Goal: Transaction & Acquisition: Purchase product/service

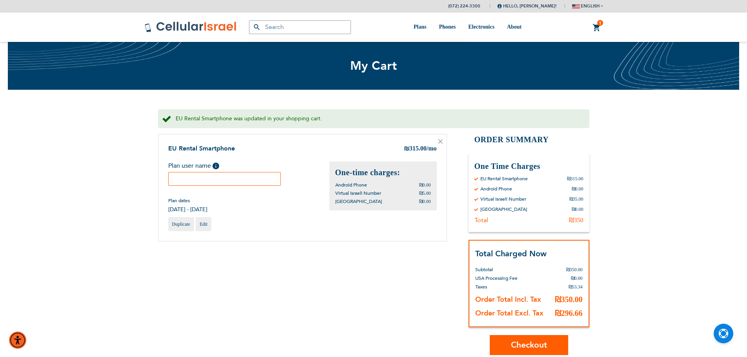
click at [241, 182] on input "text" at bounding box center [224, 179] width 113 height 14
paste input "en0533140781@gmail.com"
type input "en0533140781@gmail.com"
drag, startPoint x: 267, startPoint y: 182, endPoint x: 149, endPoint y: 186, distance: 118.1
click at [146, 186] on div "(072) 224-3300 Hello, Efrat Tamar! My Plans My Orders Log Out english עברית" at bounding box center [373, 283] width 747 height 566
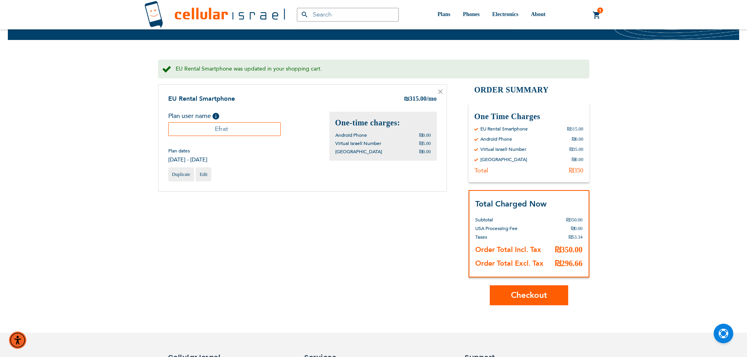
scroll to position [78, 0]
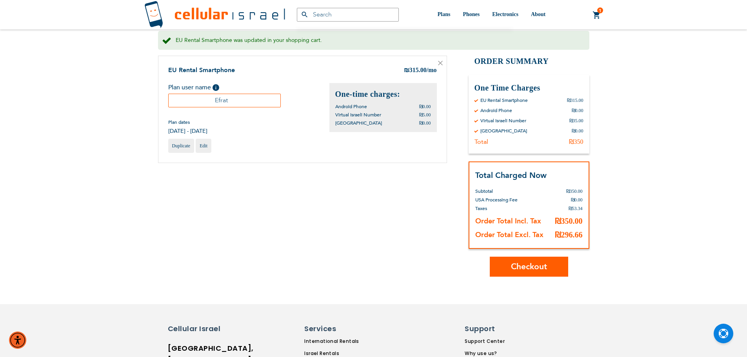
type input "Efrat"
click at [517, 269] on span "Checkout" at bounding box center [529, 266] width 36 height 11
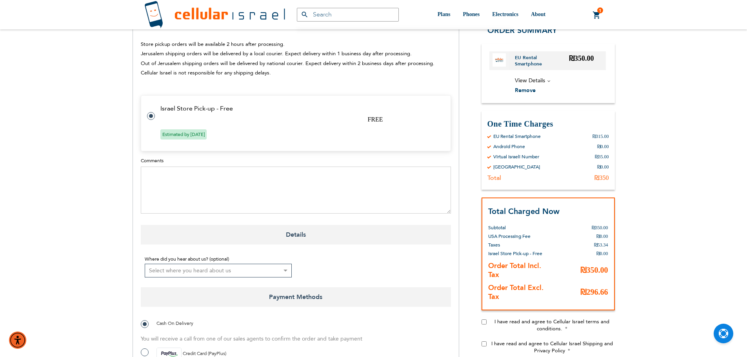
scroll to position [432, 0]
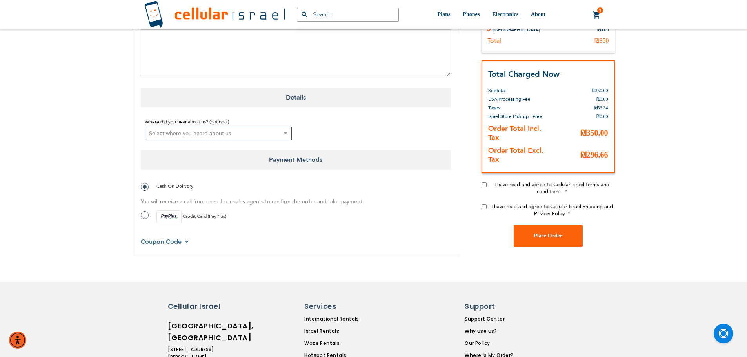
drag, startPoint x: 486, startPoint y: 185, endPoint x: 488, endPoint y: 195, distance: 10.4
click at [485, 185] on input "I have read and agree to Cellular Israel terms and conditions." at bounding box center [484, 184] width 5 height 5
checkbox input "true"
drag, startPoint x: 483, startPoint y: 204, endPoint x: 486, endPoint y: 209, distance: 5.6
click at [484, 206] on div "I have read and agree to Cellular Israel Shipping and Privacy Policy" at bounding box center [548, 214] width 133 height 22
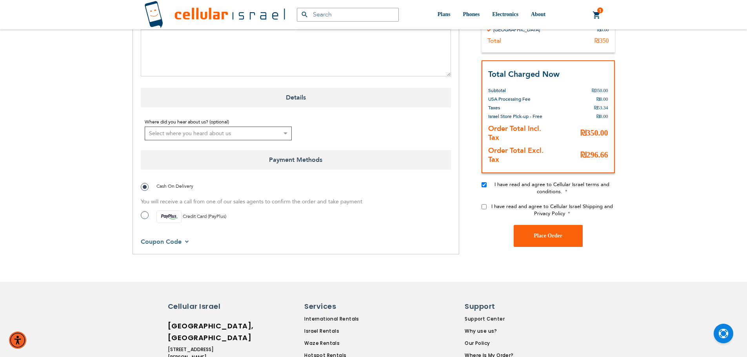
click at [484, 209] on input "I have read and agree to Cellular Israel Shipping and Privacy Policy" at bounding box center [484, 206] width 5 height 5
checkbox input "true"
drag, startPoint x: 512, startPoint y: 225, endPoint x: 529, endPoint y: 239, distance: 22.1
click at [512, 225] on div "I have read and agree to Cellular Israel Shipping and Privacy Policy" at bounding box center [548, 214] width 133 height 22
click at [536, 242] on button "Place Order" at bounding box center [548, 236] width 69 height 22
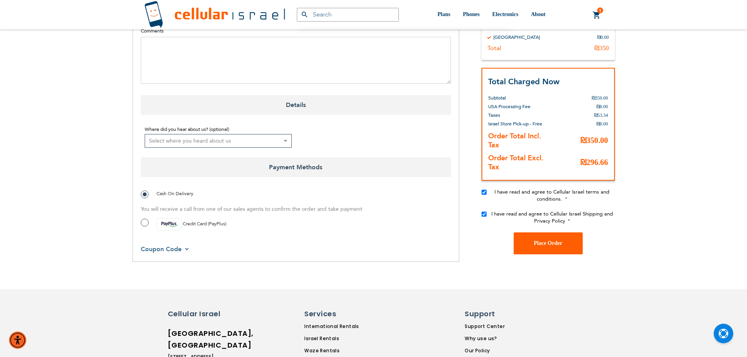
scroll to position [519, 0]
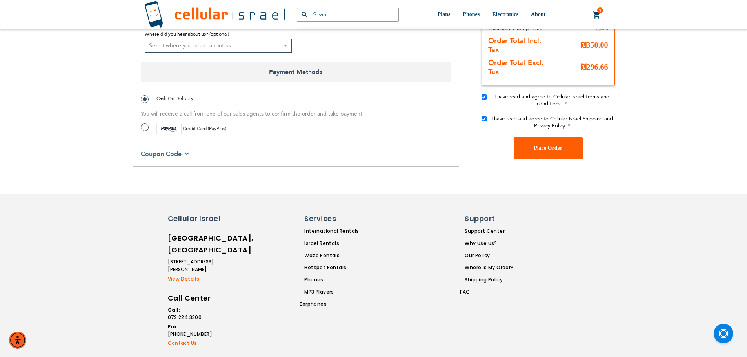
click at [534, 144] on button "Place Order" at bounding box center [548, 148] width 69 height 22
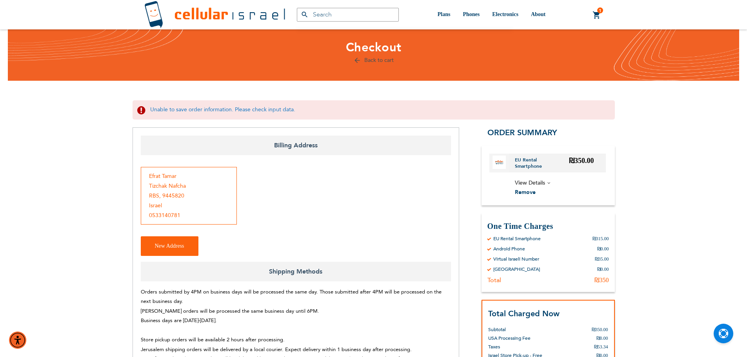
scroll to position [0, 0]
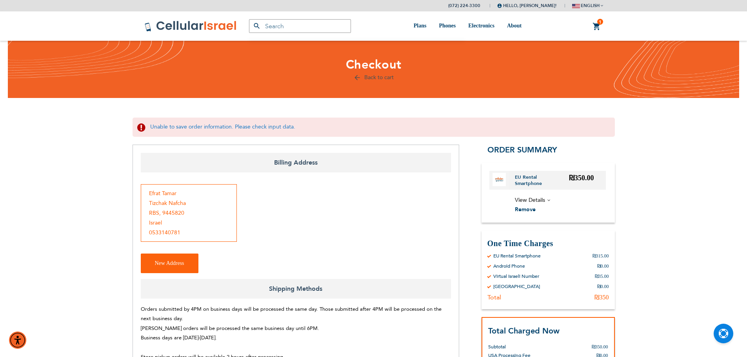
click at [183, 126] on div "Unable to save order information. Please check input data." at bounding box center [374, 127] width 483 height 19
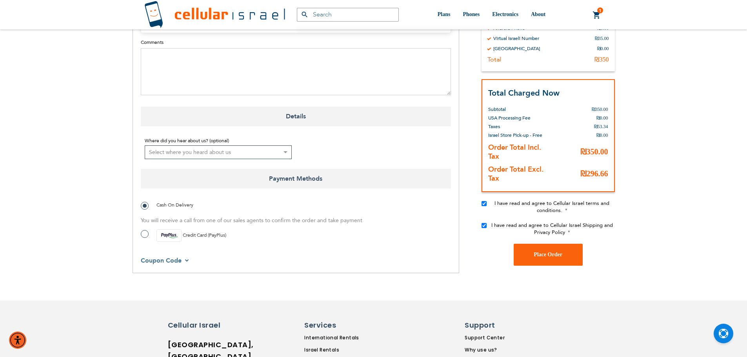
scroll to position [519, 0]
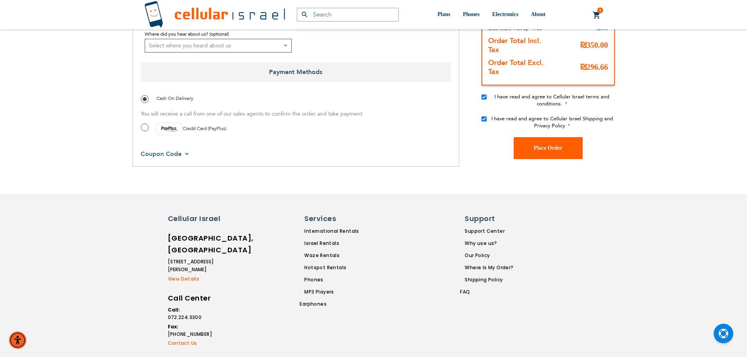
drag, startPoint x: 585, startPoint y: 143, endPoint x: 555, endPoint y: 155, distance: 31.8
click at [584, 143] on div "Place Order" at bounding box center [548, 148] width 133 height 22
click at [555, 155] on button "Place Order" at bounding box center [548, 148] width 69 height 22
click at [558, 142] on button "Place Order" at bounding box center [548, 148] width 69 height 22
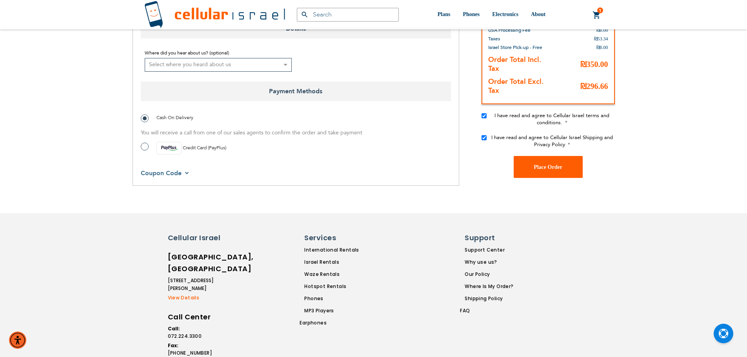
scroll to position [538, 0]
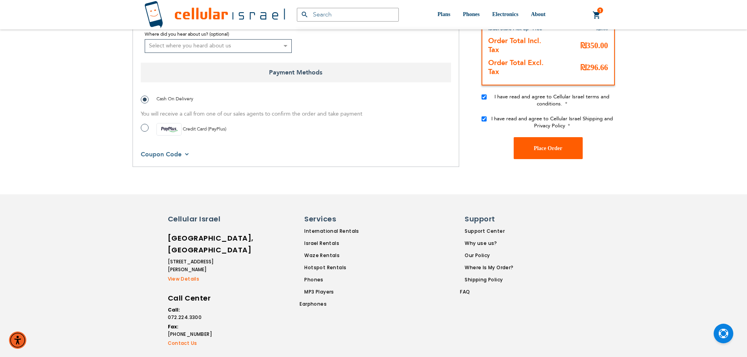
click at [537, 150] on span "Place Order" at bounding box center [548, 148] width 29 height 6
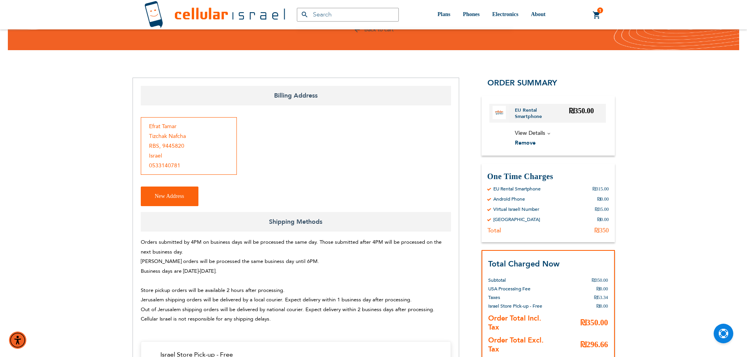
scroll to position [0, 0]
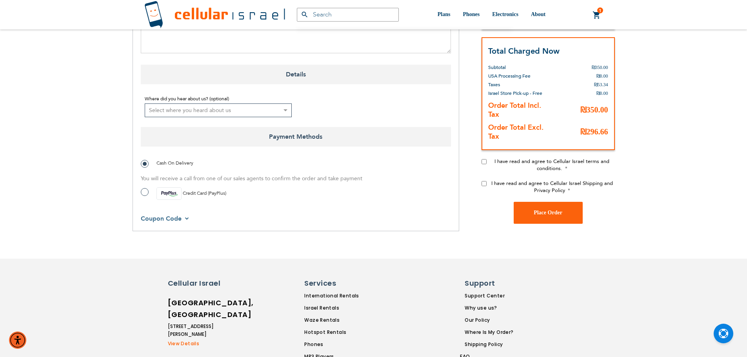
scroll to position [510, 0]
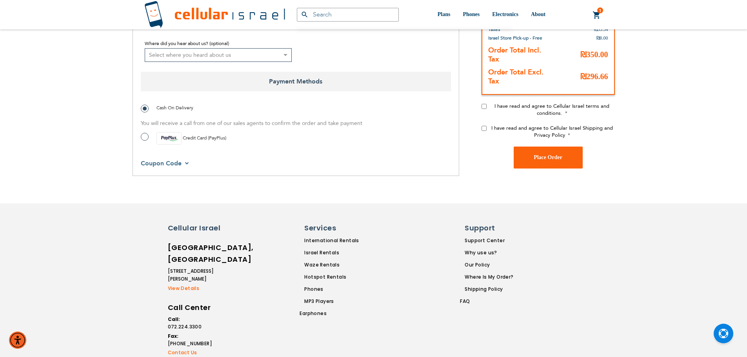
drag, startPoint x: 486, startPoint y: 104, endPoint x: 487, endPoint y: 110, distance: 6.7
click at [486, 104] on input "I have read and agree to Cellular Israel terms and conditions." at bounding box center [484, 106] width 5 height 5
checkbox input "true"
click at [484, 127] on input "I have read and agree to Cellular Israel Shipping and Privacy Policy" at bounding box center [484, 128] width 5 height 5
checkbox input "true"
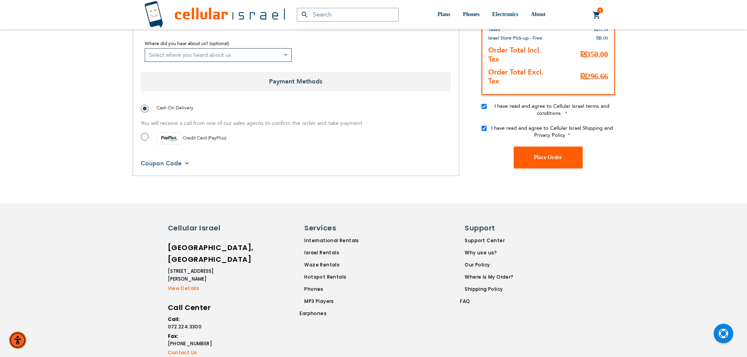
click at [528, 157] on button "Place Order" at bounding box center [548, 157] width 69 height 22
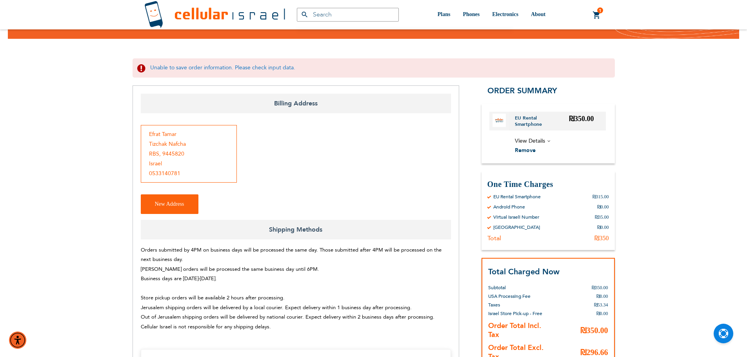
scroll to position [0, 0]
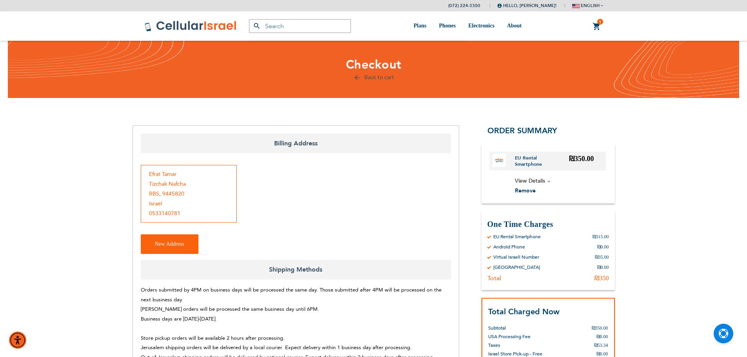
click at [534, 26] on div "Products No Result Menu Account Plans Short term 0-4 Months SIM Only Device / P…" at bounding box center [373, 25] width 471 height 29
